Goal: Book appointment/travel/reservation

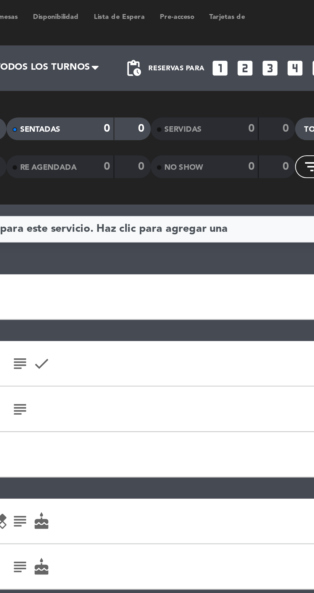
click at [230, 31] on icon "looks_two" at bounding box center [227, 29] width 8 height 8
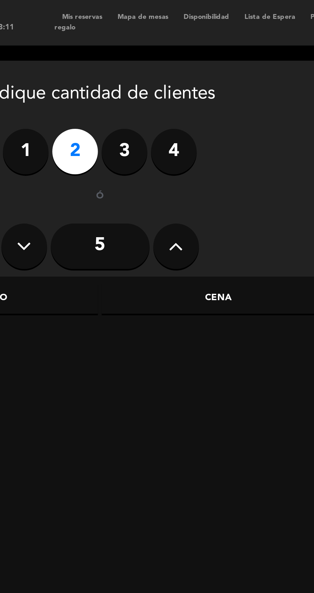
click at [162, 128] on div "Cena" at bounding box center [152, 126] width 99 height 13
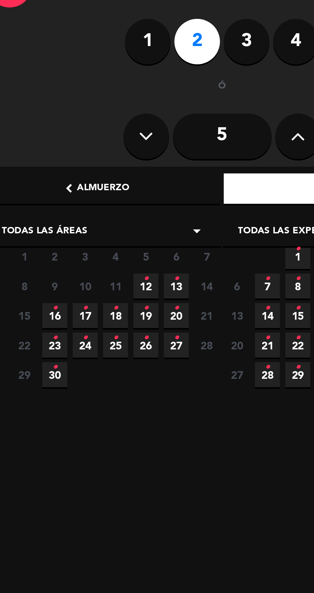
click at [68, 166] on span "12 •" at bounding box center [70, 167] width 11 height 11
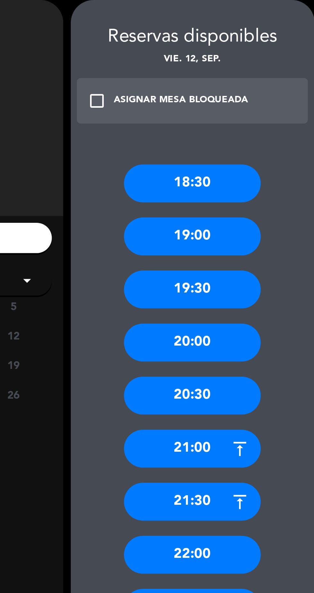
click at [272, 262] on div "22:00" at bounding box center [261, 260] width 58 height 16
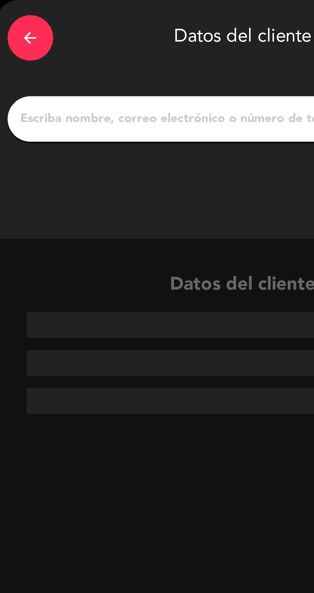
click at [89, 79] on input "1" at bounding box center [102, 75] width 189 height 9
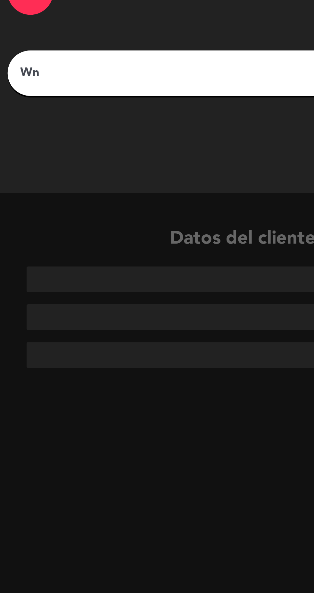
type input "W"
type input "[PERSON_NAME]"
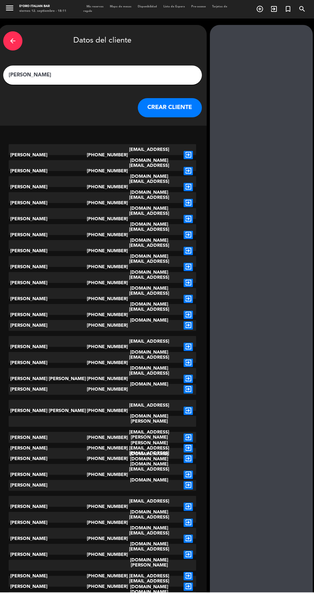
click at [167, 108] on button "CREAR CLIENTE" at bounding box center [170, 108] width 64 height 19
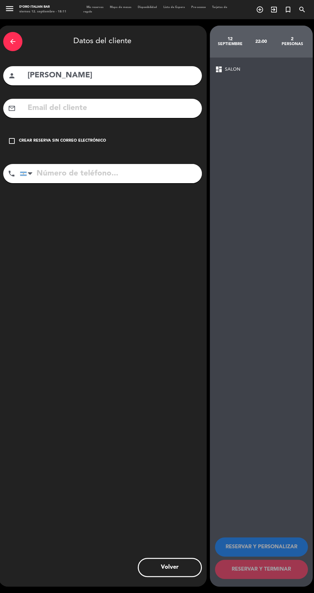
click at [12, 141] on icon "check_box_outline_blank" at bounding box center [12, 141] width 8 height 8
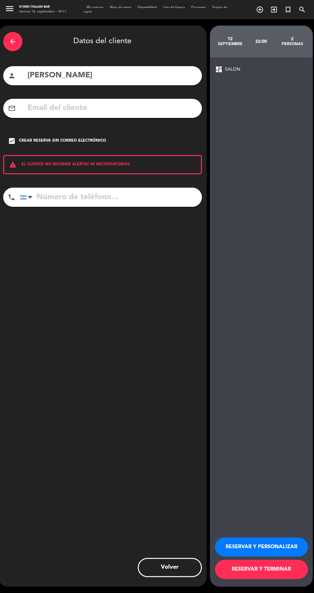
click at [267, 579] on button "RESERVAR Y TERMINAR" at bounding box center [261, 569] width 93 height 19
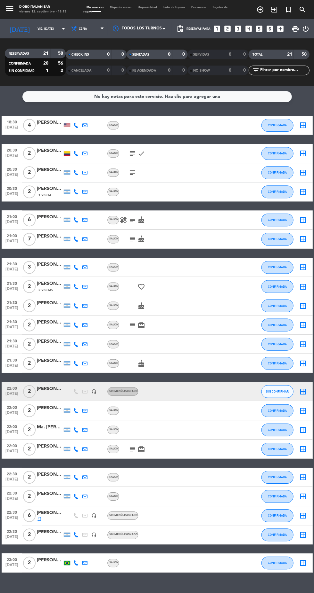
click at [303, 392] on icon "border_all" at bounding box center [303, 392] width 8 height 8
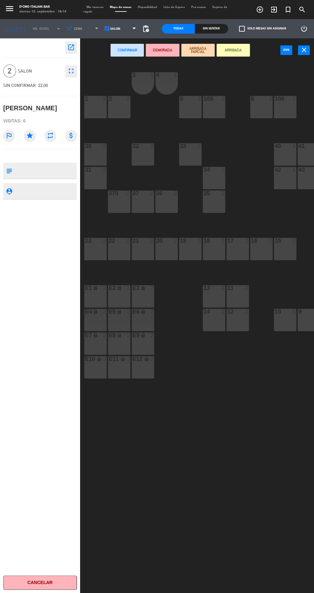
click at [309, 399] on div "3 1 4 1 1 2 2 2 5 2 105 2 6 2 106 2 7 2 107 2 30 2 32 2 33 2 40 4 41 4 31 2 34 …" at bounding box center [198, 349] width 230 height 577
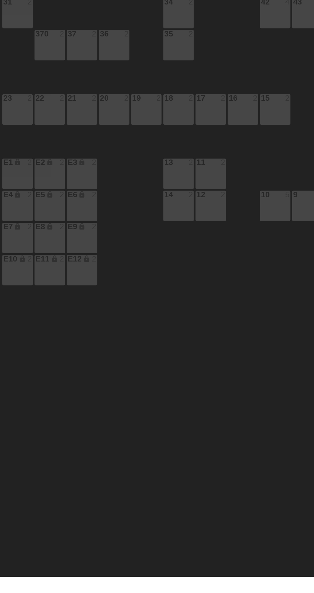
click at [310, 463] on div "3 1 4 1 1 2 2 2 5 2 105 2 6 2 106 2 7 2 107 2 30 2 32 2 33 2 40 4 41 4 31 2 34 …" at bounding box center [198, 349] width 230 height 577
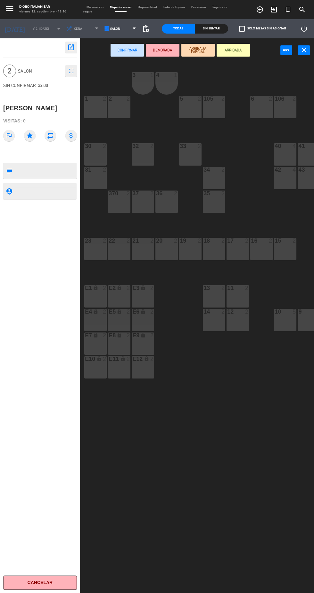
click at [304, 46] on icon "close" at bounding box center [304, 50] width 8 height 8
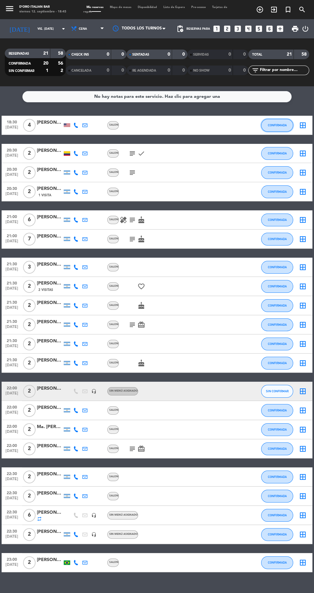
click at [272, 128] on button "CONFIRMADA" at bounding box center [277, 125] width 32 height 13
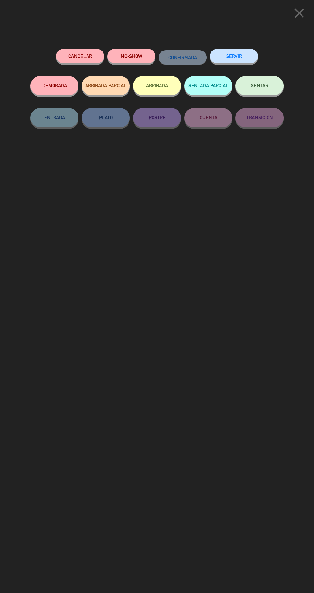
click at [164, 89] on button "ARRIBADA" at bounding box center [157, 85] width 48 height 19
